Goal: Task Accomplishment & Management: Use online tool/utility

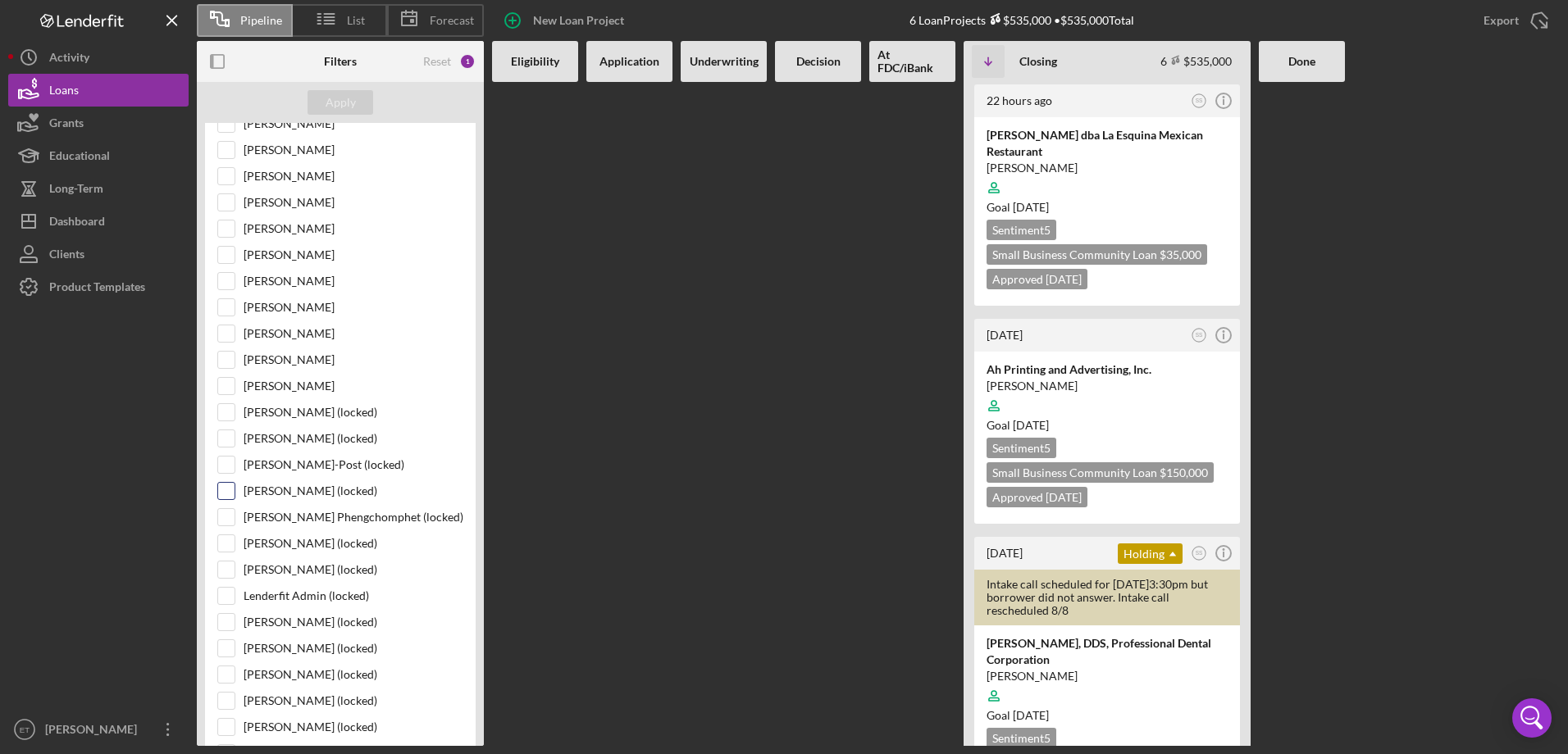
scroll to position [208, 0]
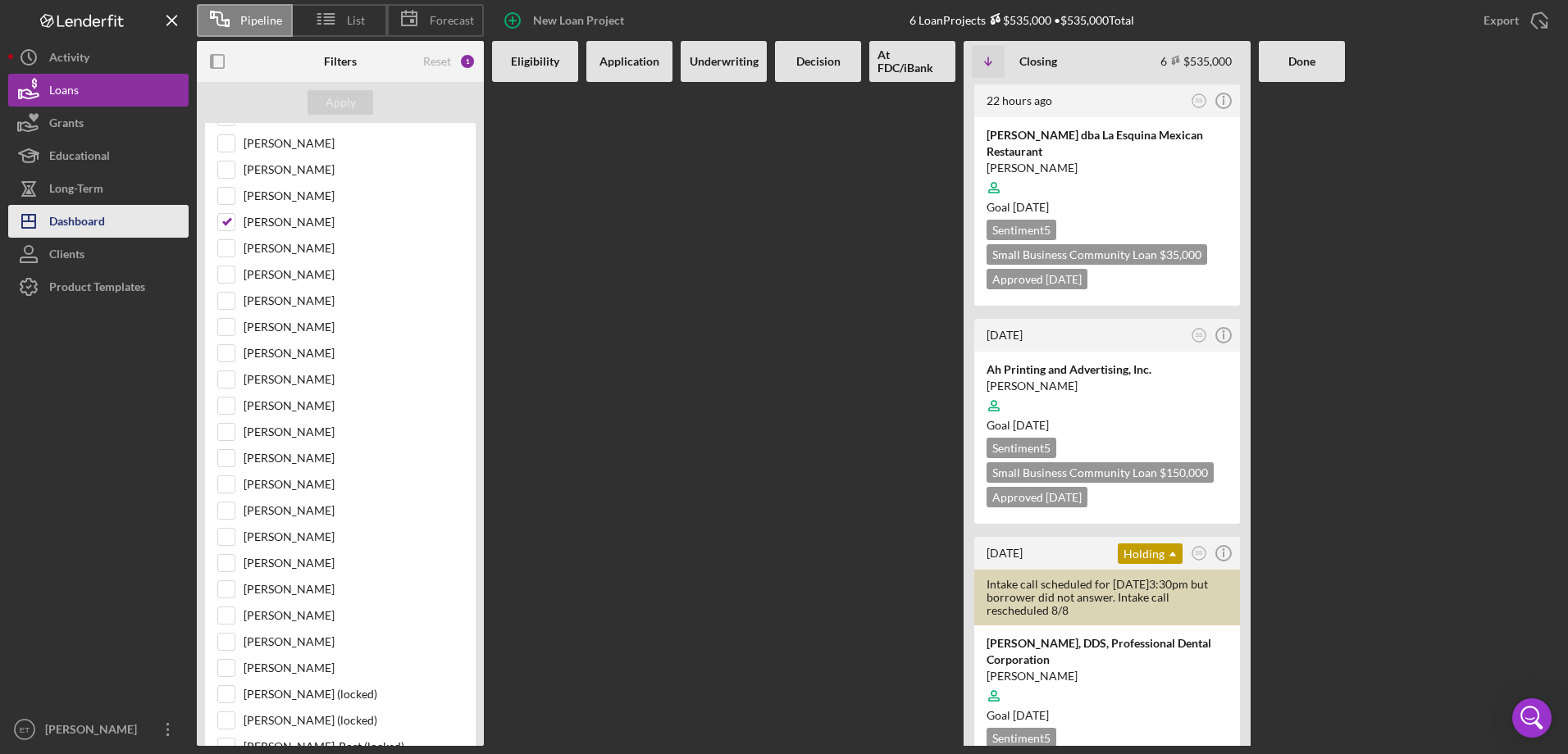
click at [120, 215] on button "Icon/Dashboard Dashboard" at bounding box center [99, 221] width 180 height 33
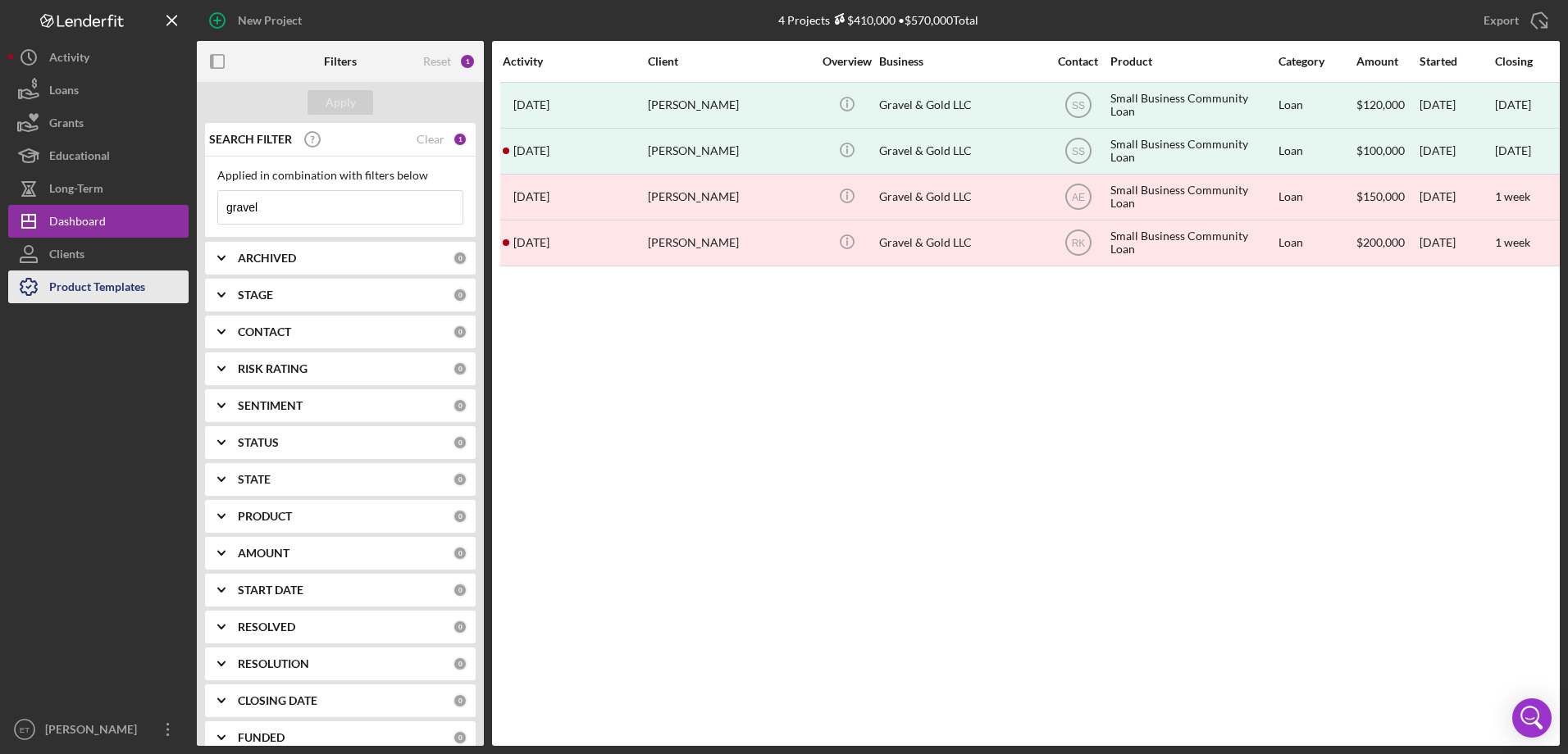
click at [86, 288] on div "Product Templates" at bounding box center [97, 288] width 96 height 37
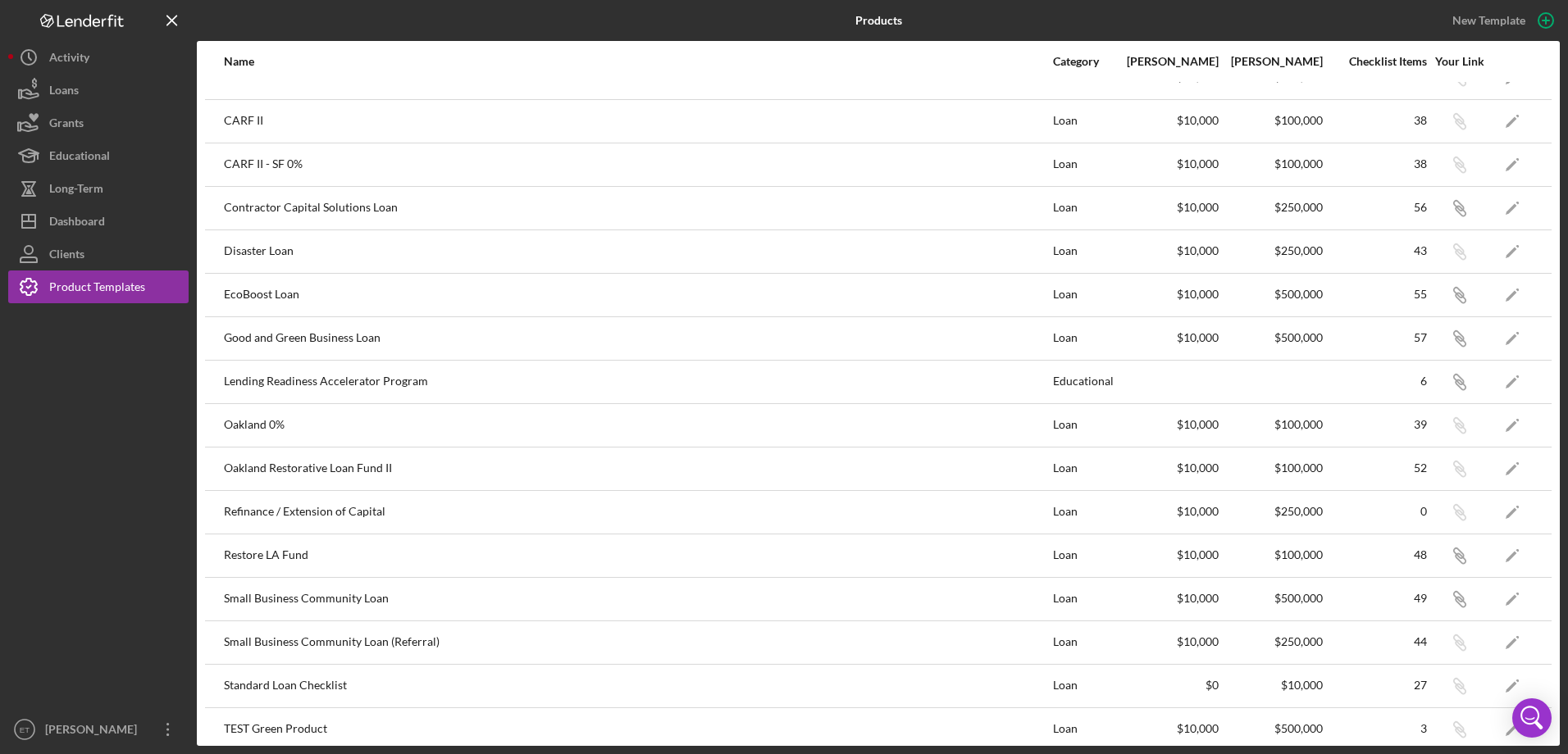
scroll to position [40, 0]
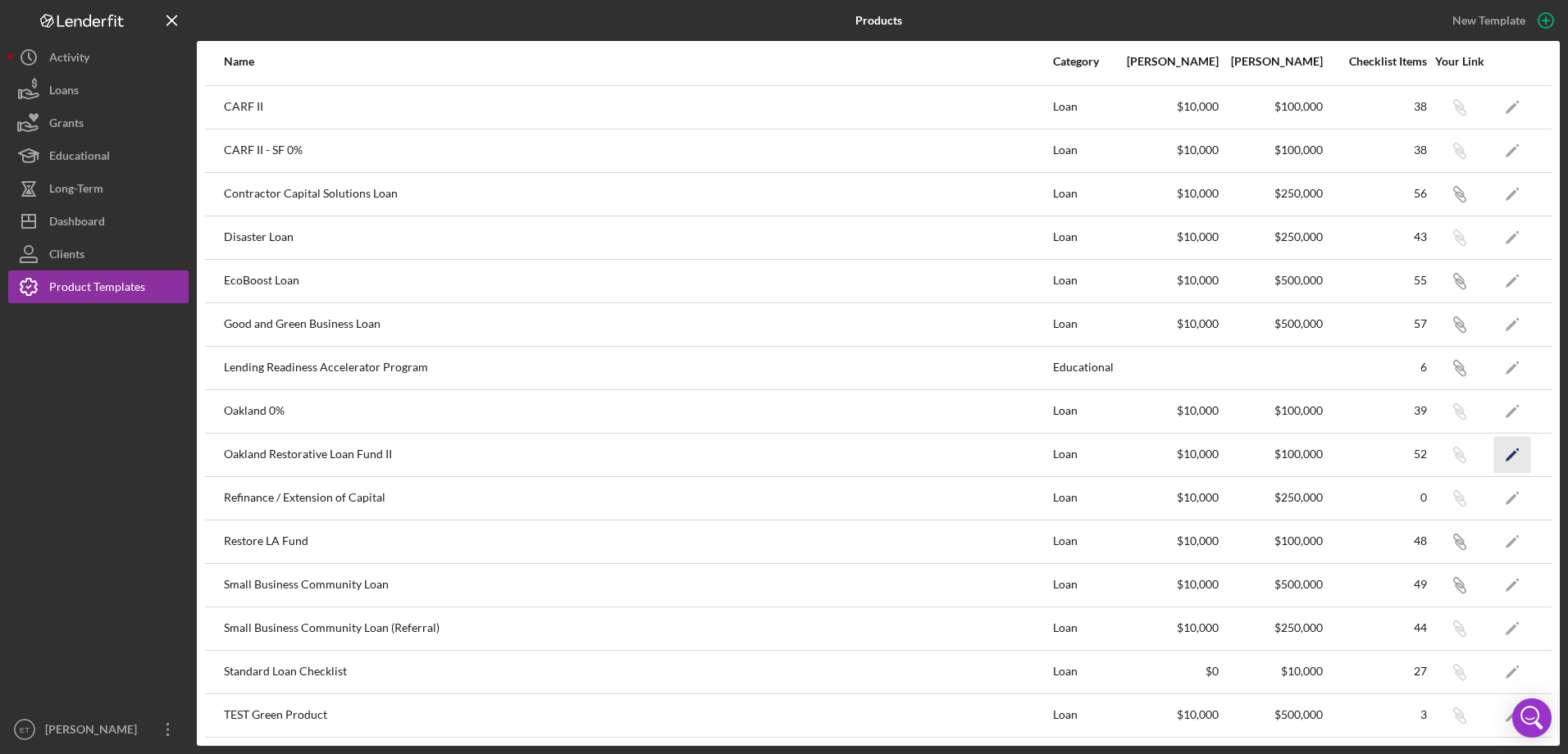
click at [1501, 460] on icon "Icon/Edit" at bounding box center [1512, 454] width 37 height 37
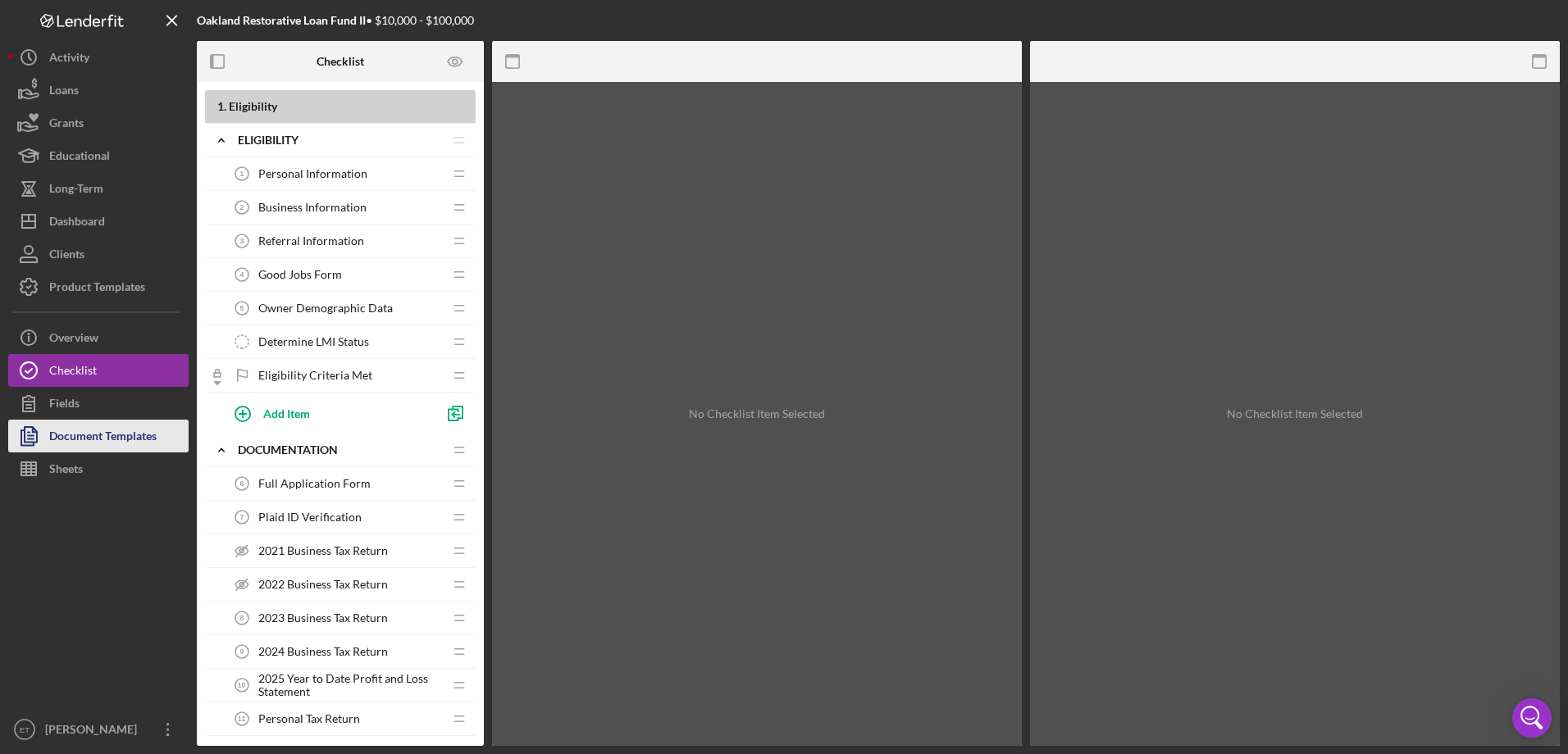
click at [78, 442] on div "Document Templates" at bounding box center [103, 437] width 107 height 37
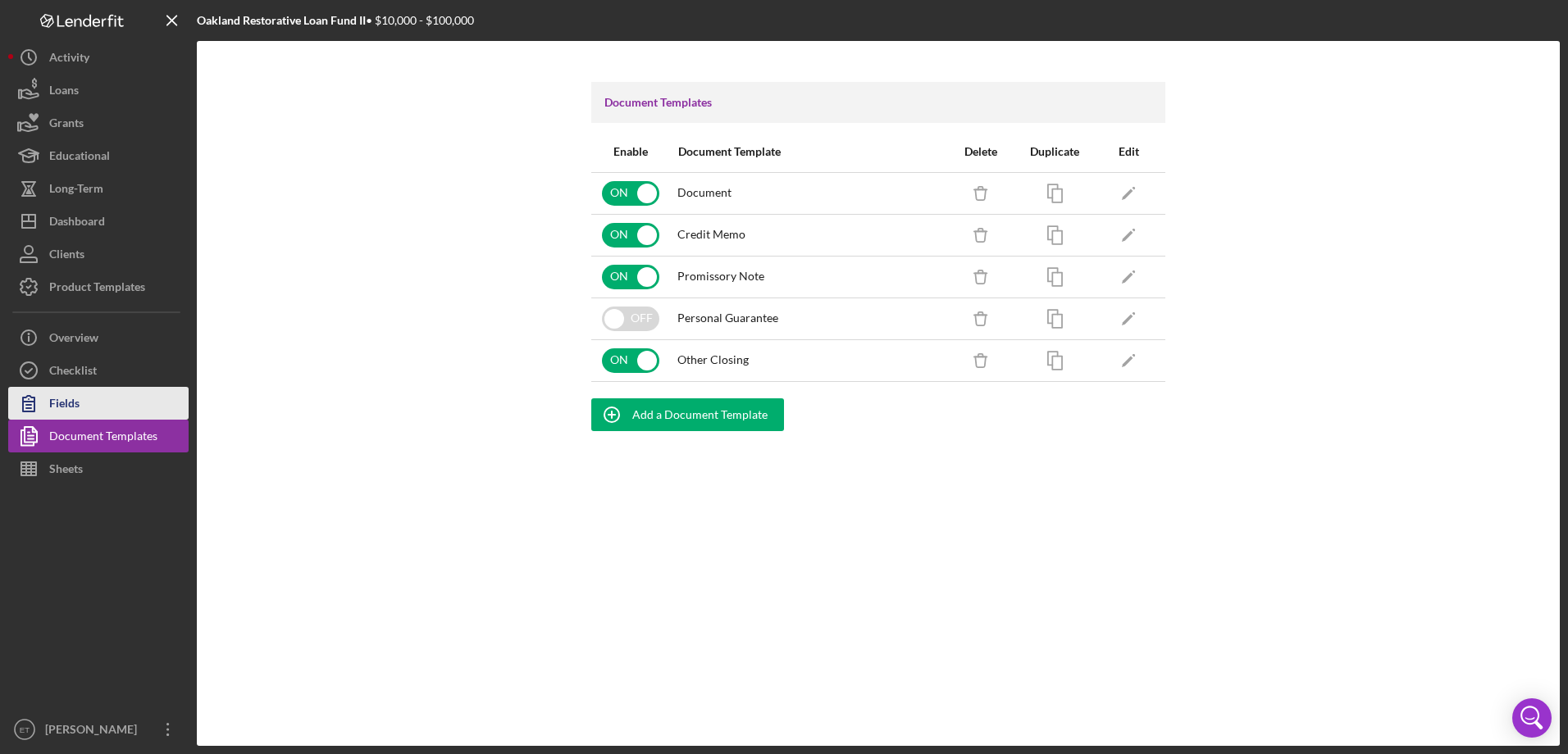
click at [43, 404] on icon "button" at bounding box center [29, 403] width 41 height 41
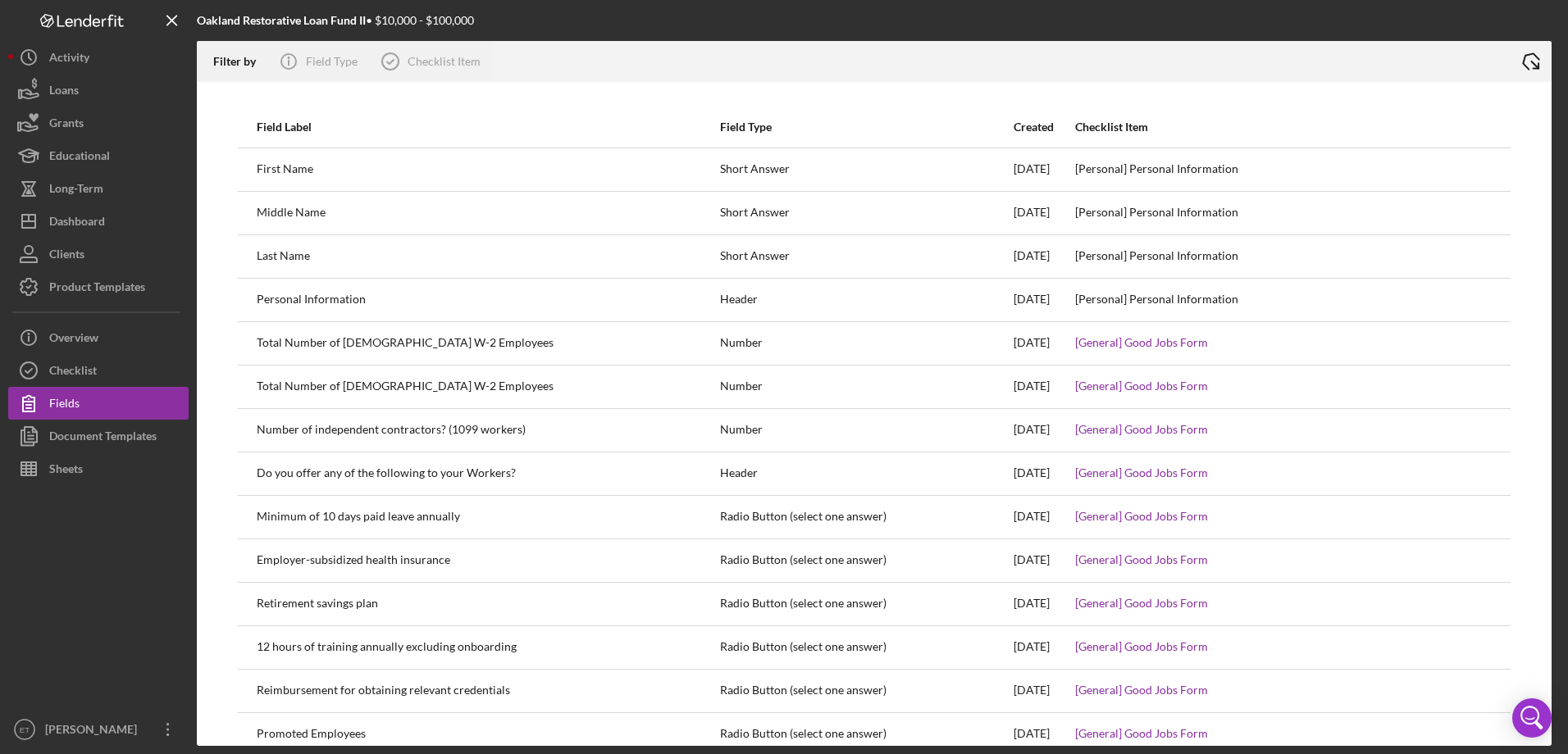
click at [1535, 59] on icon "Icon/Export" at bounding box center [1531, 61] width 41 height 41
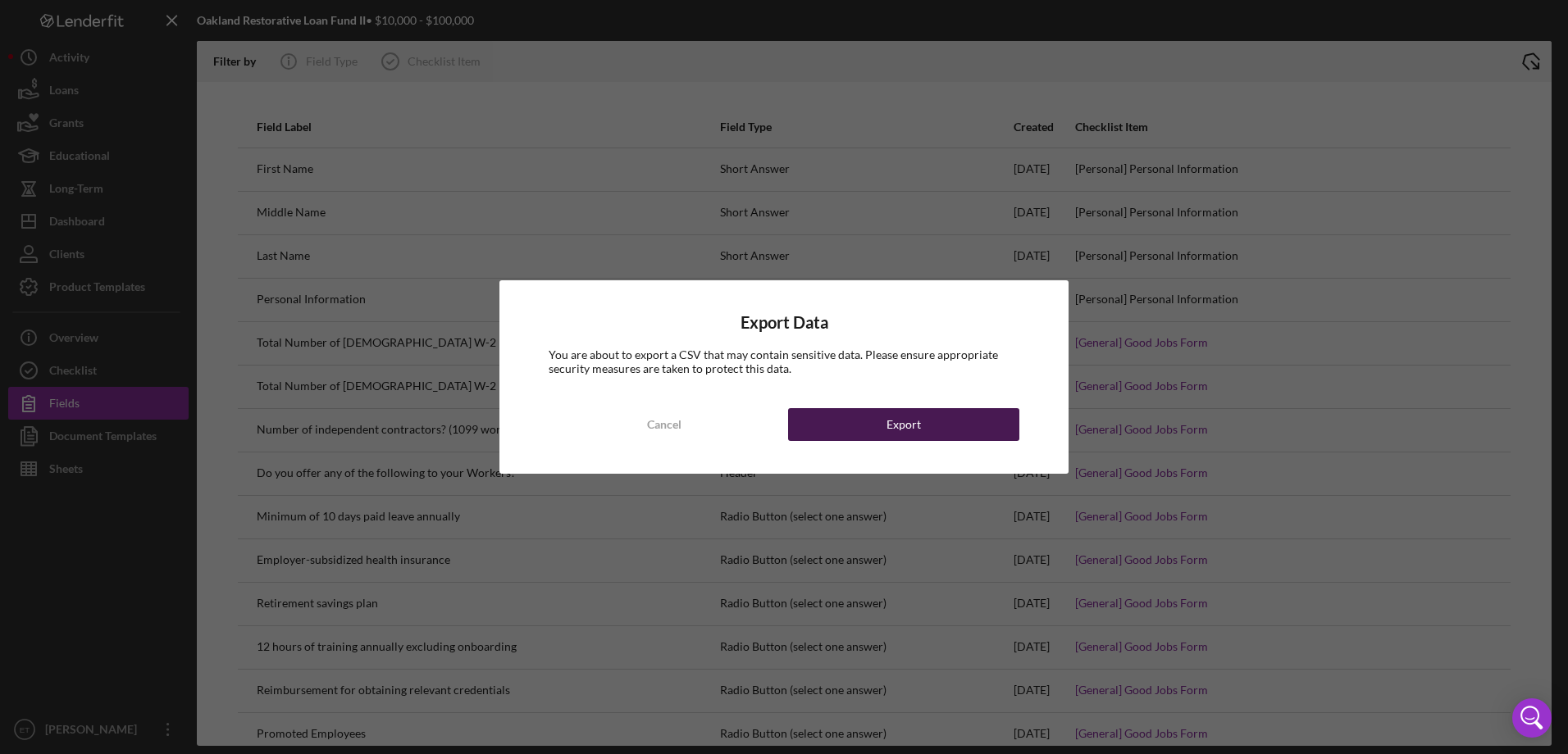
click at [888, 426] on div "Export" at bounding box center [903, 425] width 34 height 33
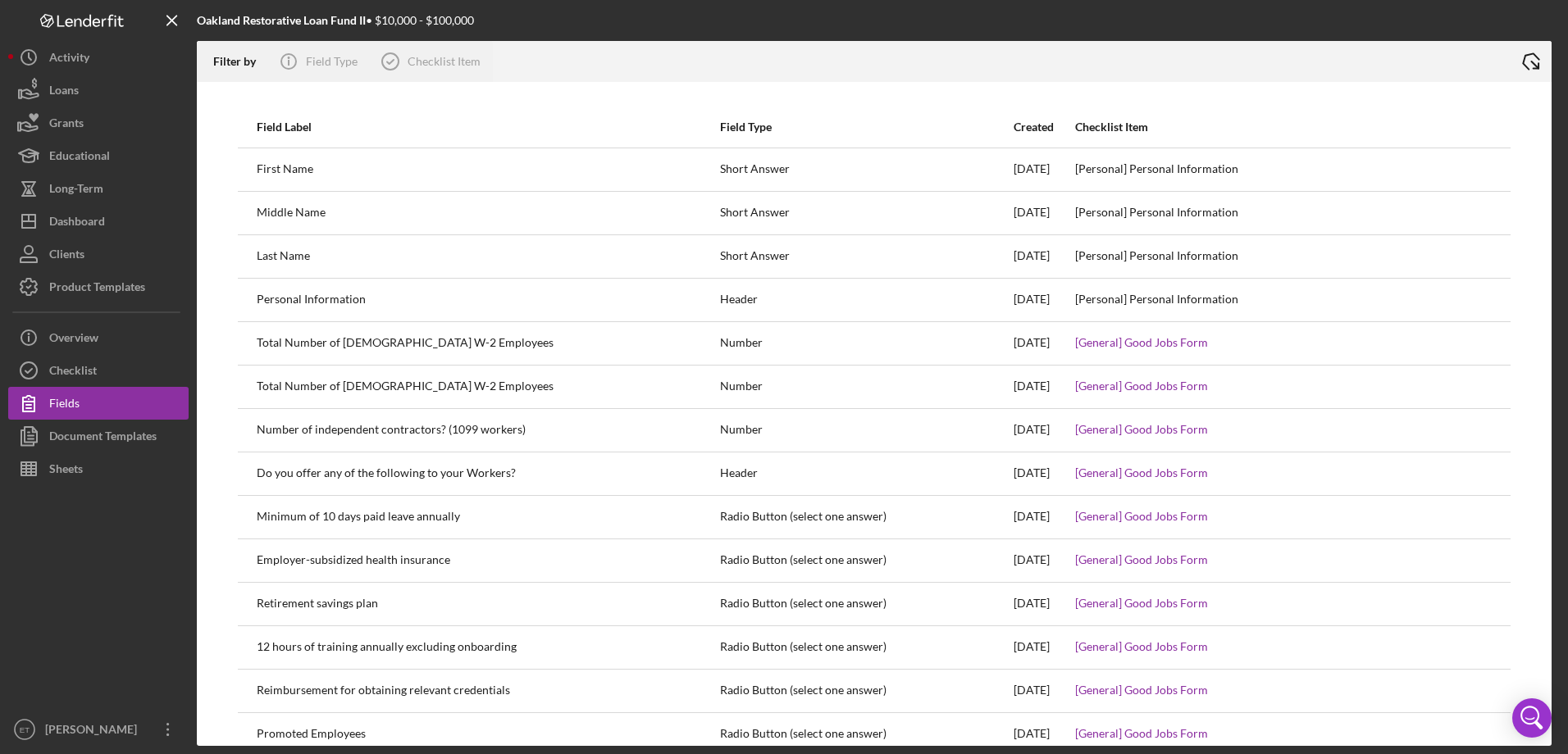
click at [1070, 46] on div at bounding box center [1001, 61] width 1017 height 41
click at [1519, 76] on icon "Icon/Export" at bounding box center [1531, 61] width 41 height 41
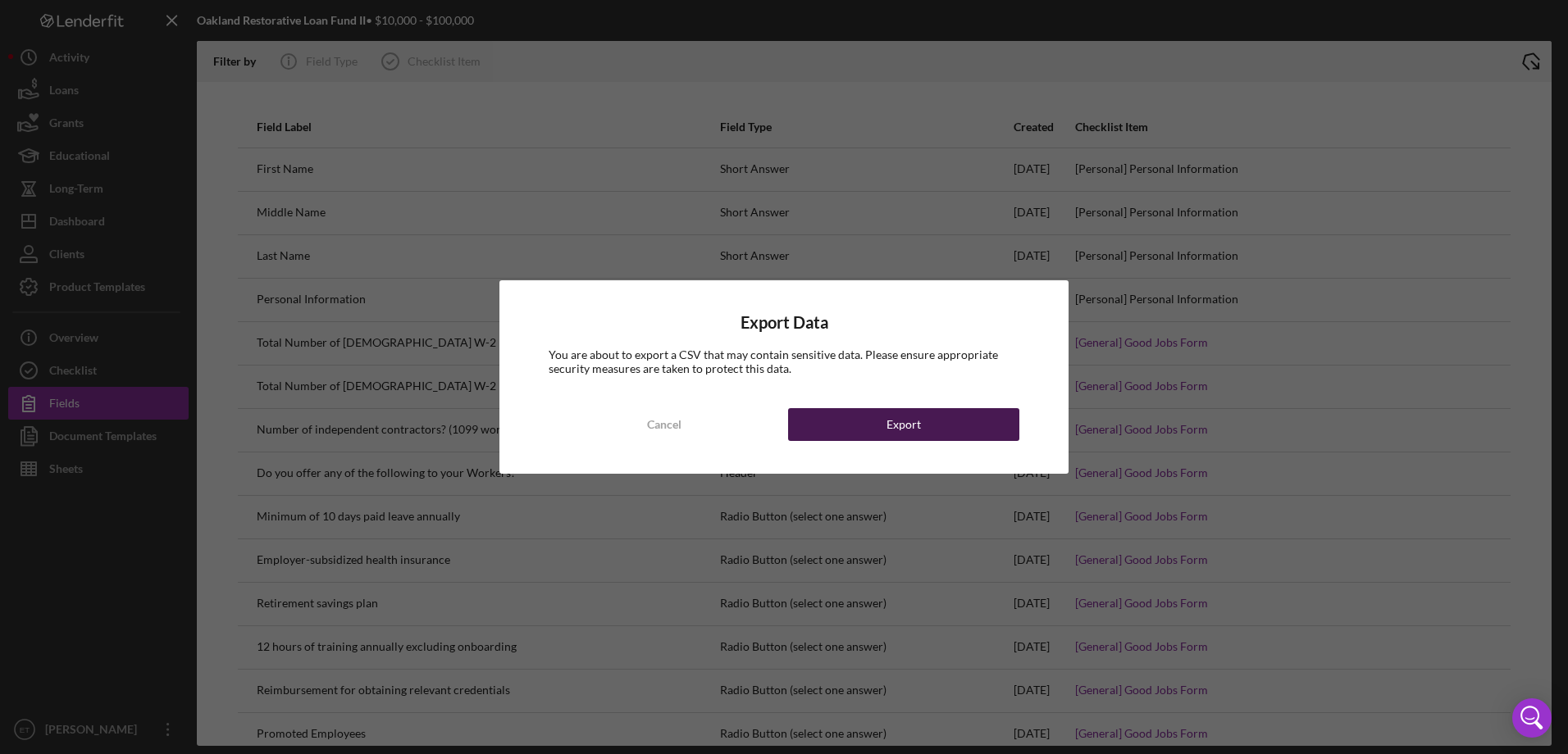
click at [939, 420] on button "Export" at bounding box center [904, 425] width 232 height 33
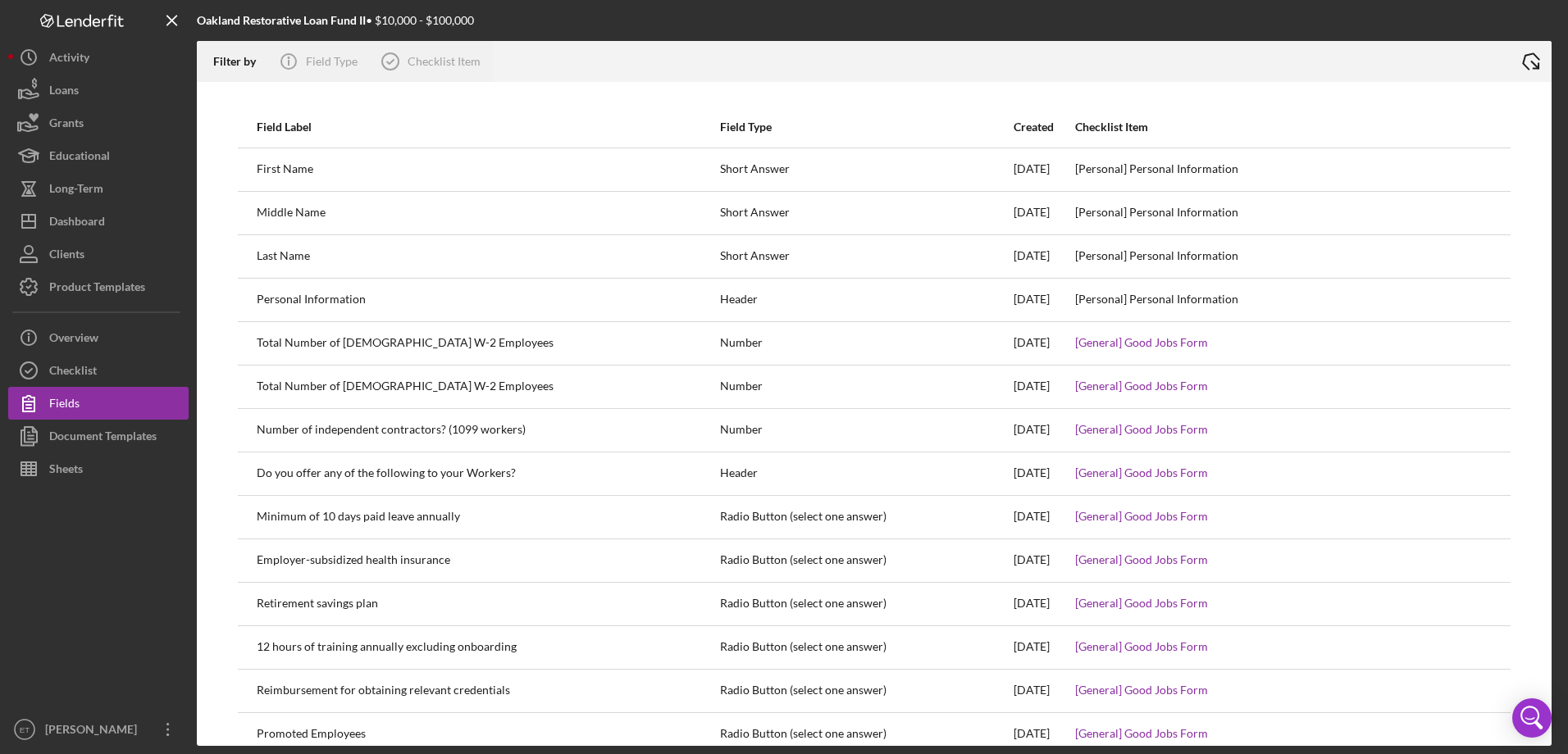
click at [0, 572] on div "Oakland Restorative Loan Fund II • $10,000 - $100,000 Filter by Icon/Info Field…" at bounding box center [784, 377] width 1568 height 754
click at [89, 261] on button "Clients" at bounding box center [99, 254] width 180 height 33
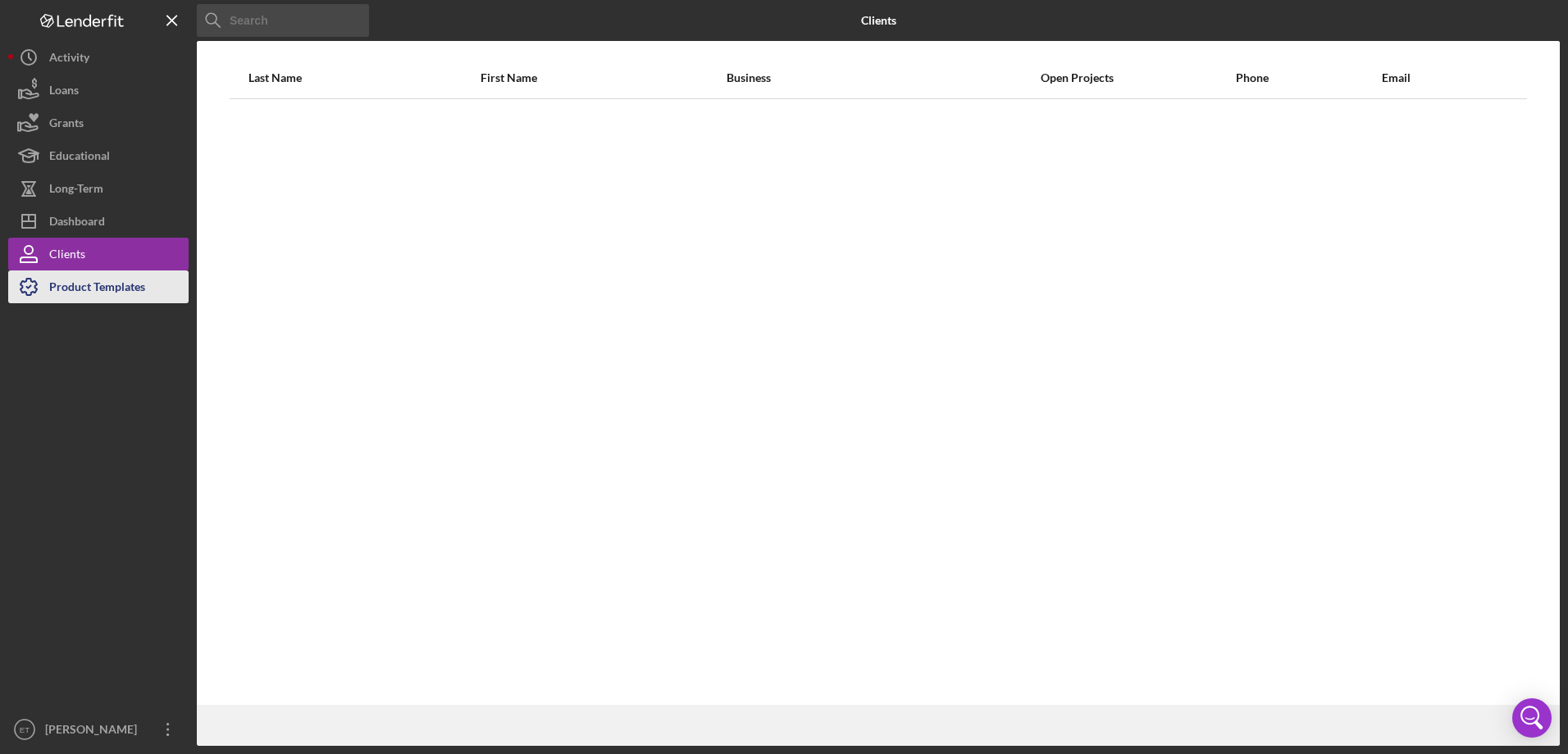
click at [94, 288] on div "Product Templates" at bounding box center [97, 288] width 96 height 37
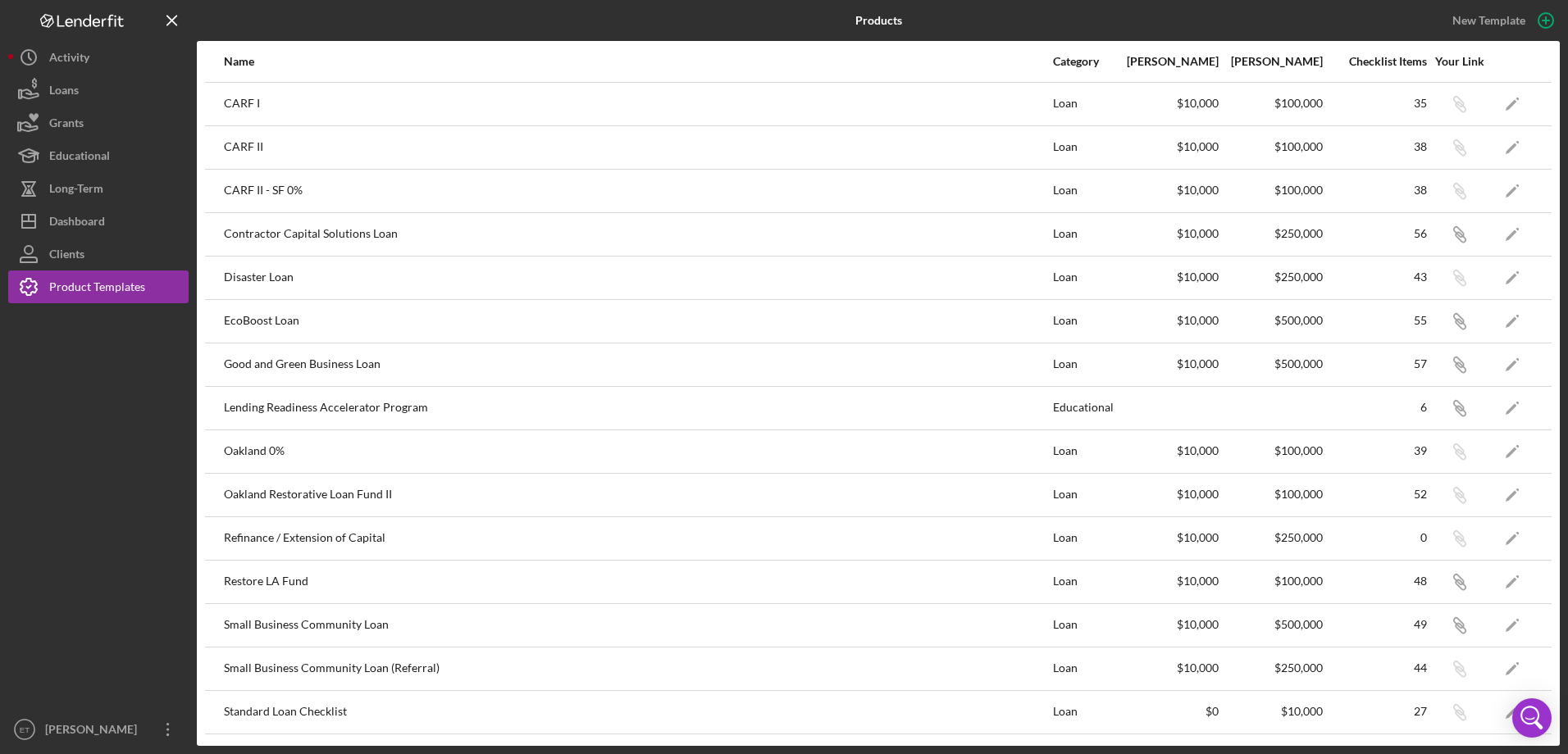
click at [644, 353] on div "Good and Green Business Loan" at bounding box center [638, 365] width 827 height 41
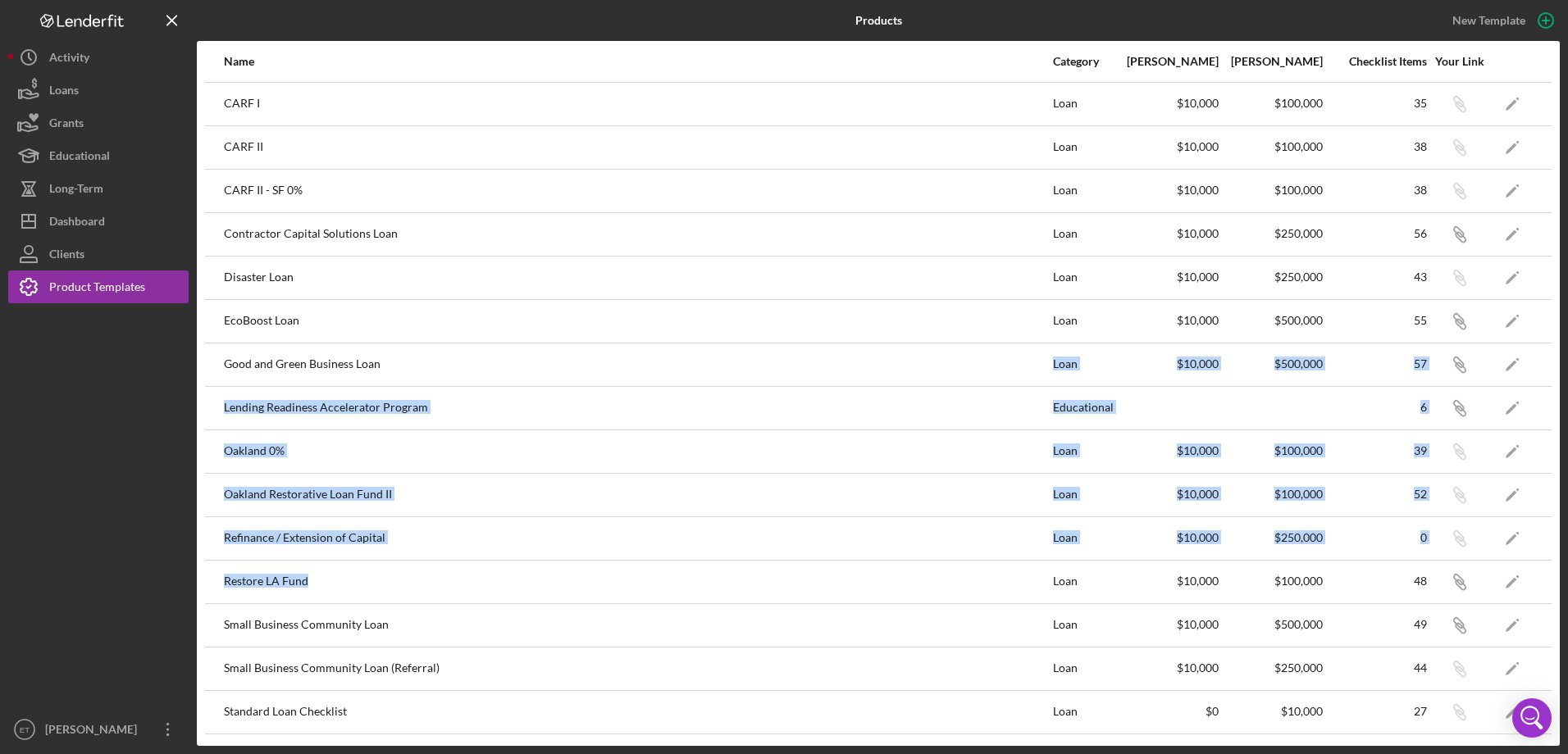
drag, startPoint x: 607, startPoint y: 362, endPoint x: 667, endPoint y: 568, distance: 214.6
click at [667, 568] on tbody "CARF I Loan $10,000 $100,000 35 Icon/Link Icon/Edit CARF II Loan $10,000 $100,0…" at bounding box center [878, 429] width 1347 height 695
click at [667, 568] on div "Restore LA Fund" at bounding box center [638, 582] width 827 height 41
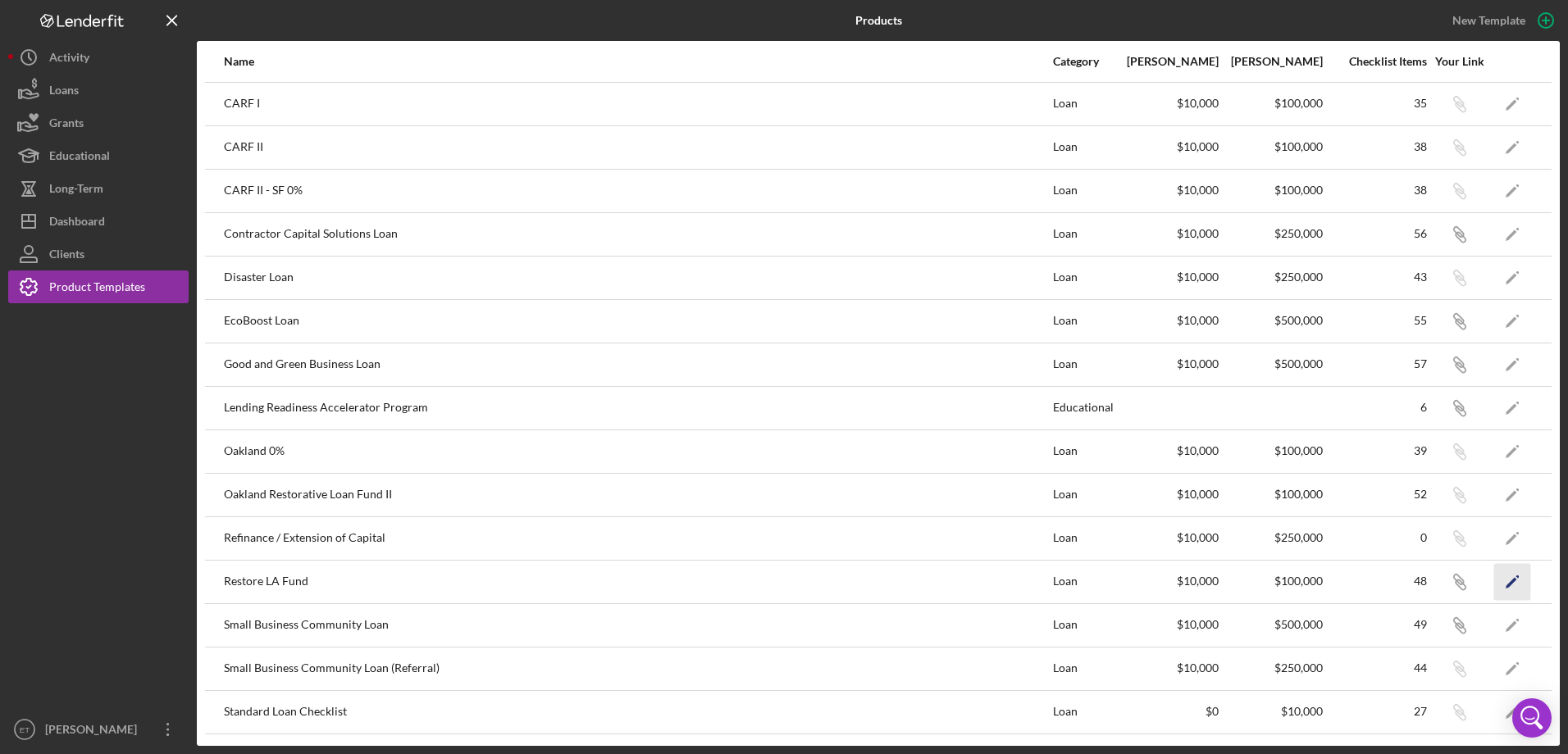
click at [1499, 587] on icon "Icon/Edit" at bounding box center [1512, 581] width 37 height 37
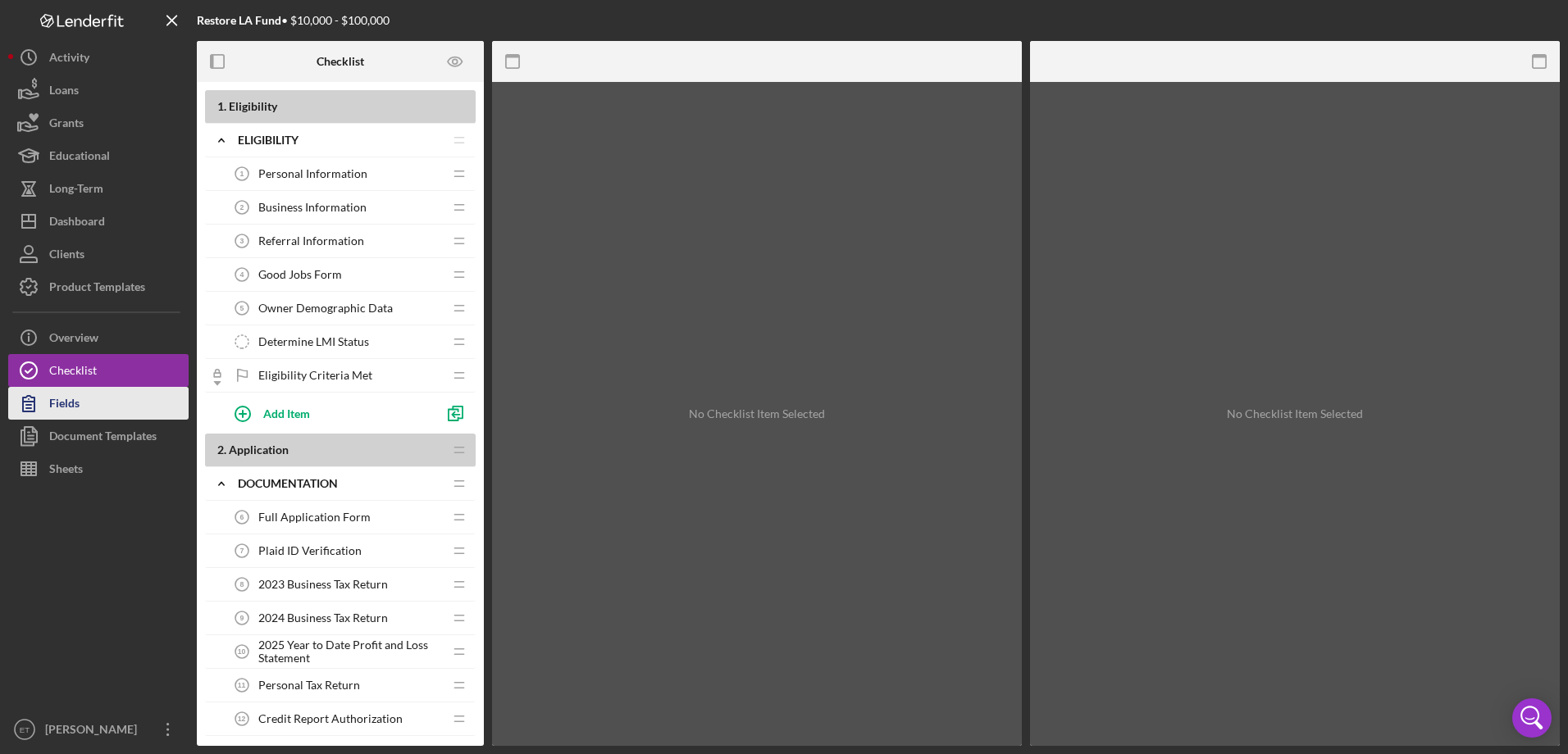
click at [90, 413] on button "Fields" at bounding box center [99, 403] width 180 height 33
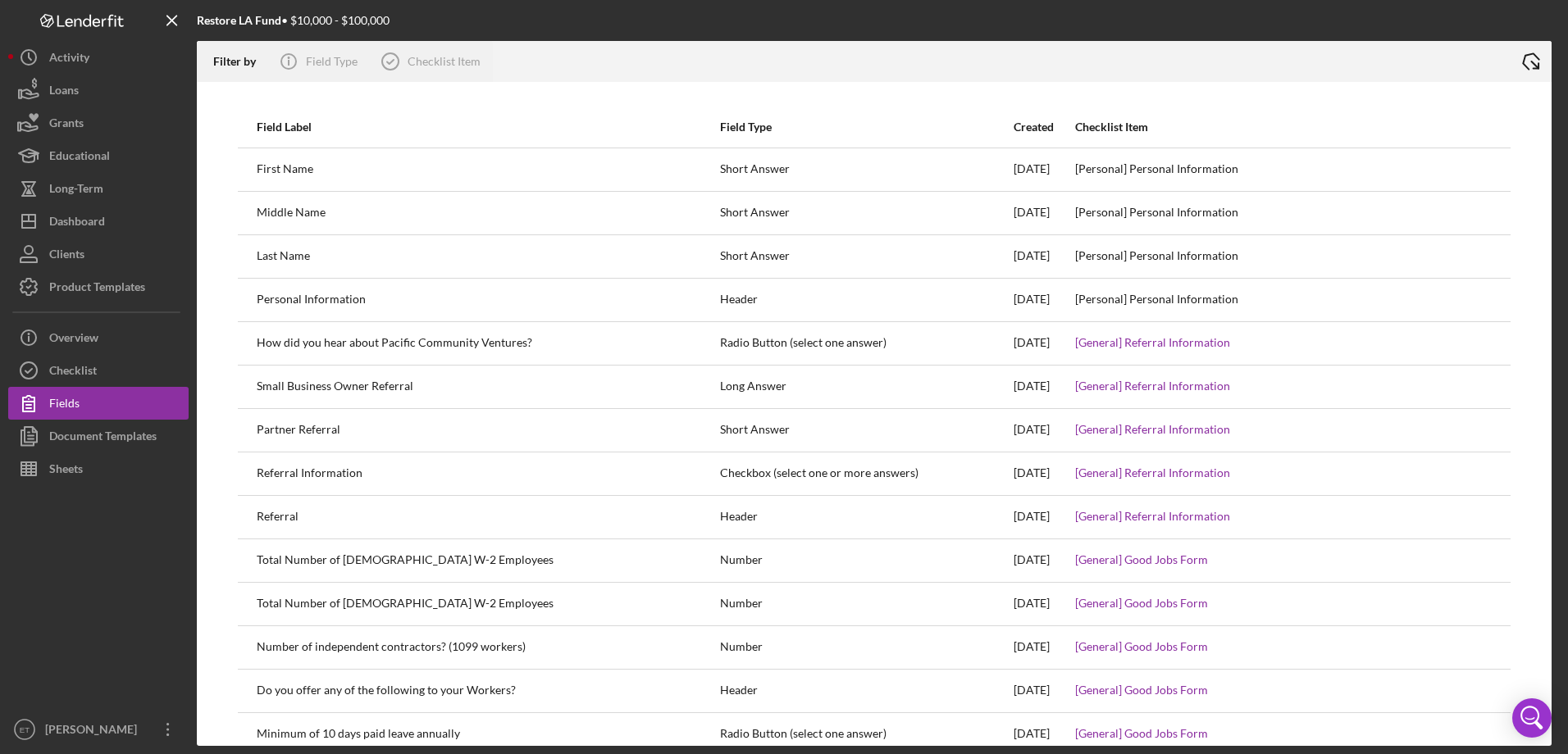
click at [1522, 62] on icon "Icon/Export" at bounding box center [1531, 61] width 41 height 41
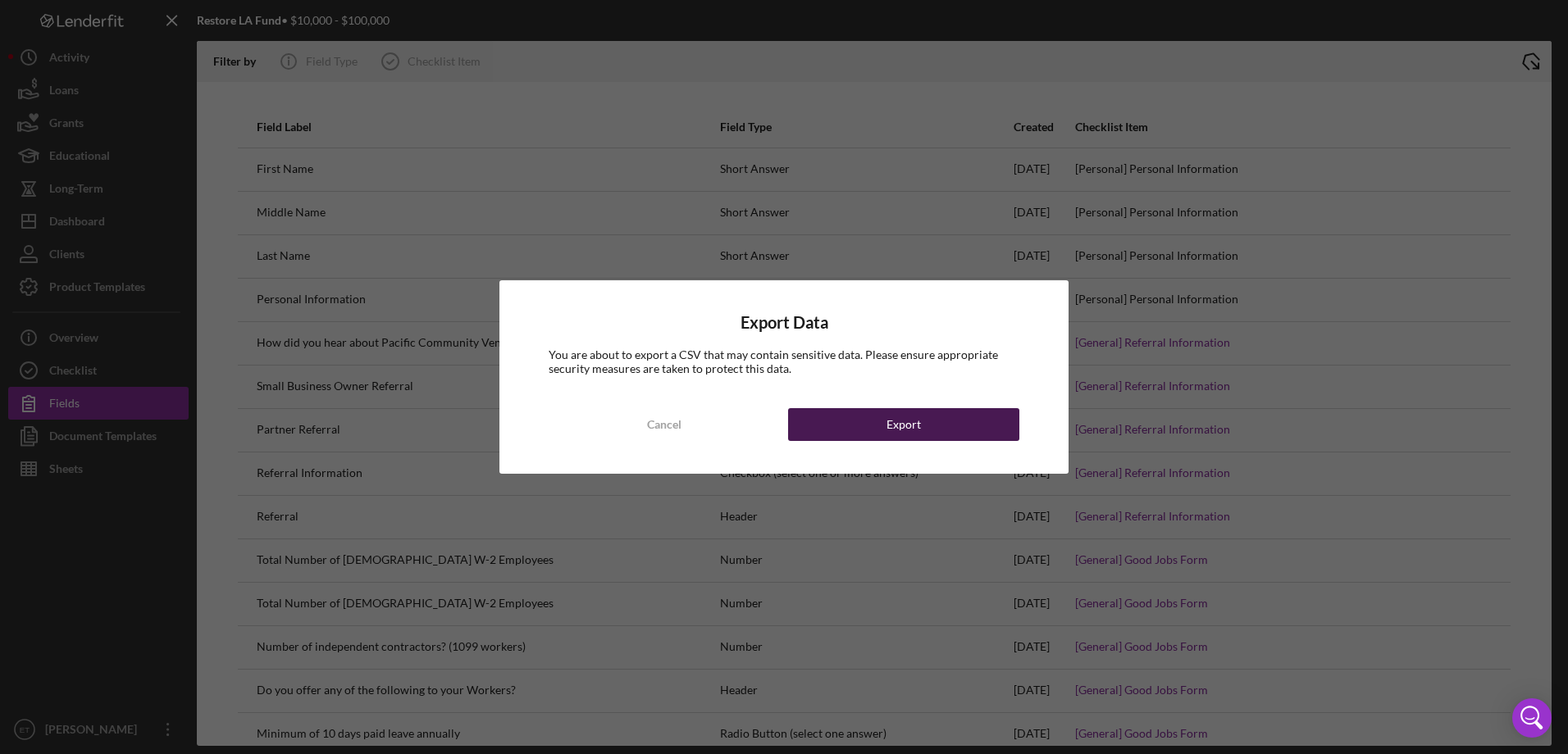
click at [863, 437] on button "Export" at bounding box center [904, 425] width 232 height 33
